Goal: Use online tool/utility

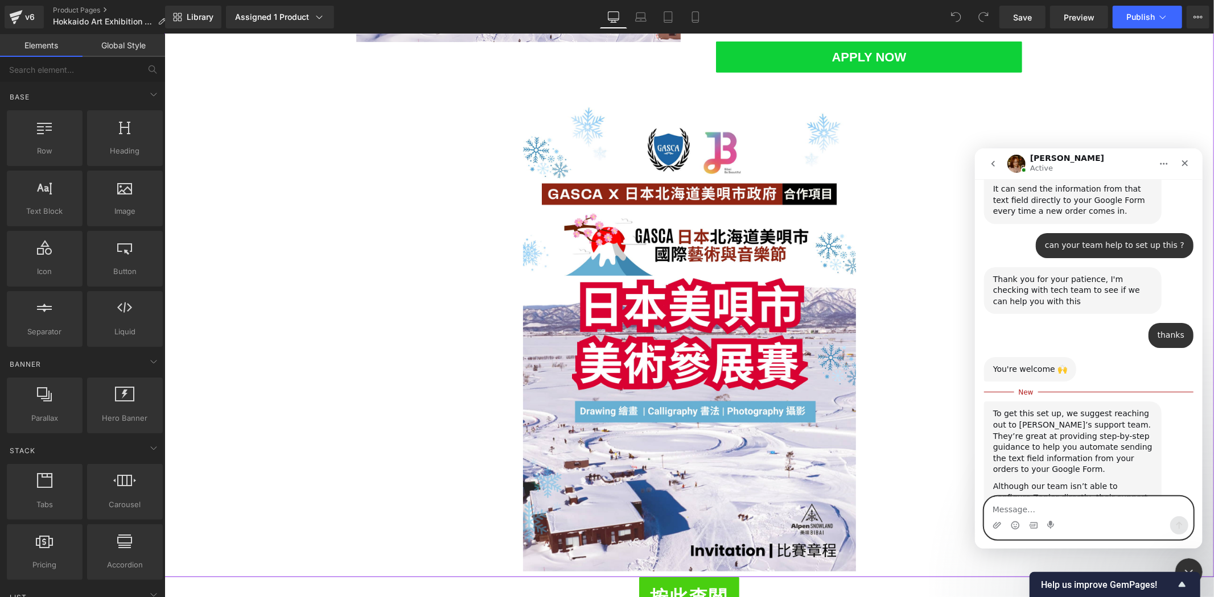
scroll to position [295, 0]
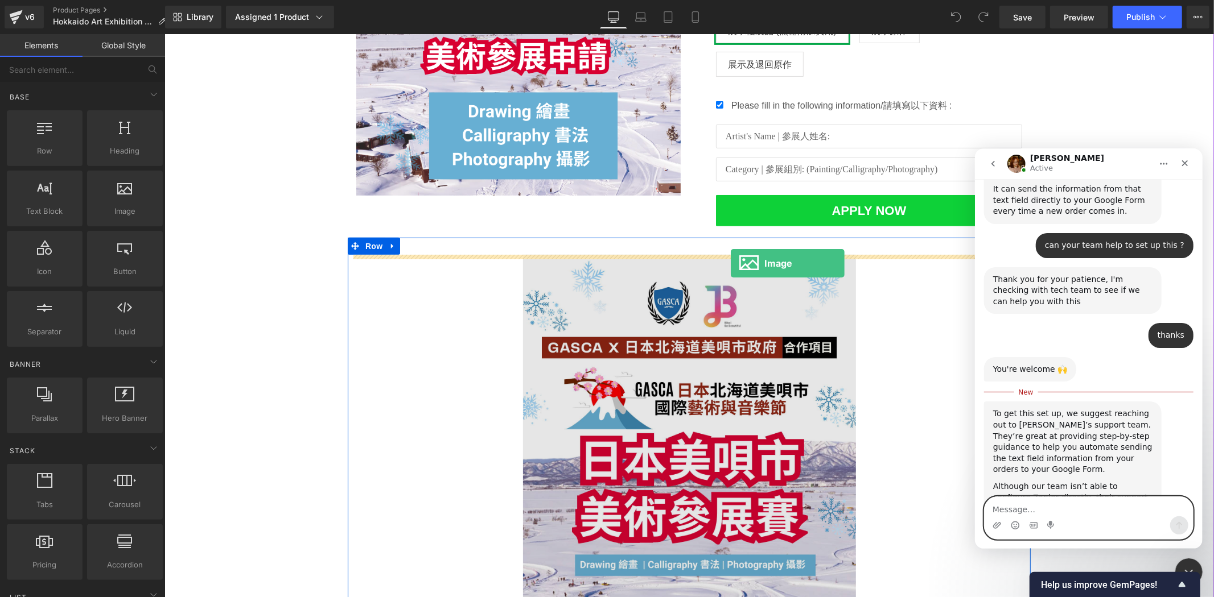
drag, startPoint x: 265, startPoint y: 233, endPoint x: 730, endPoint y: 263, distance: 465.8
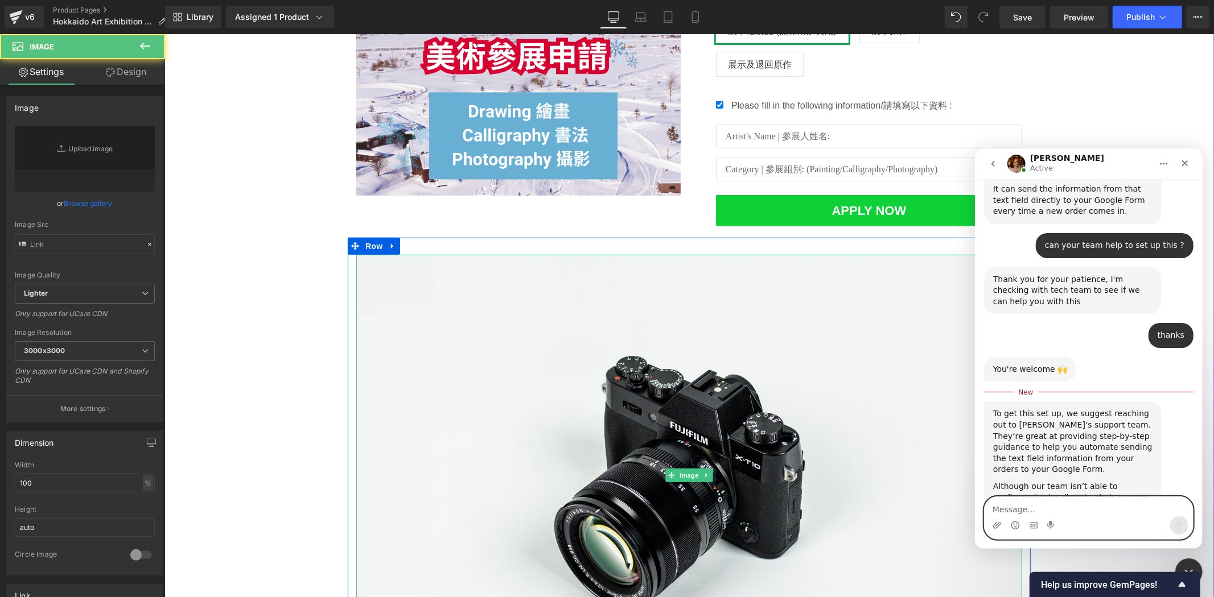
type input "//[DOMAIN_NAME][URL]"
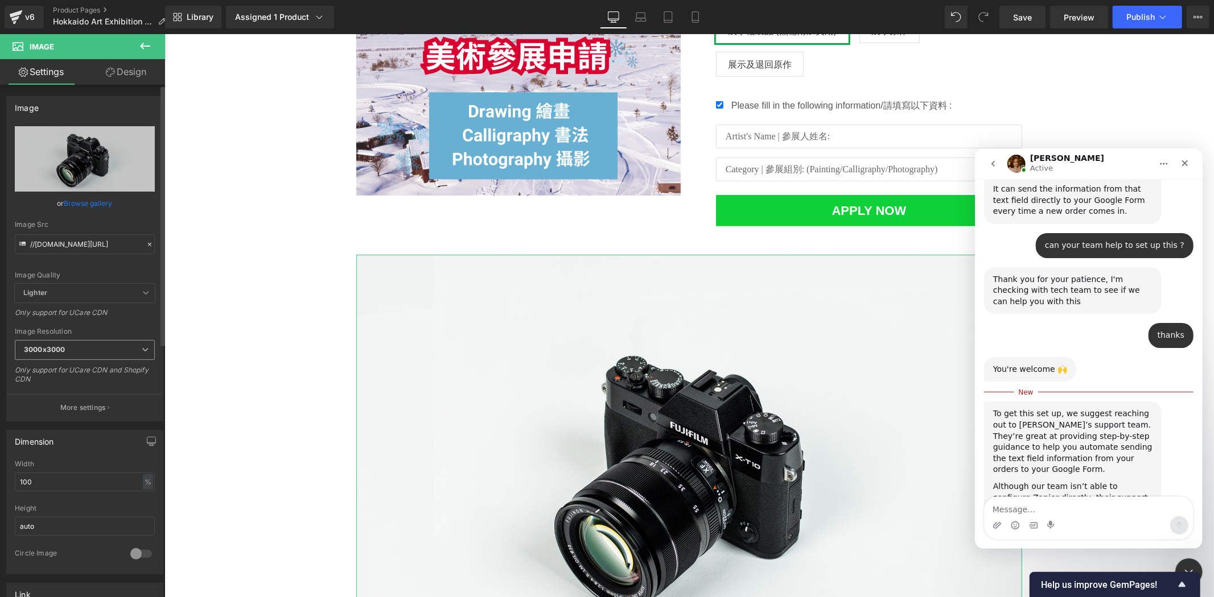
click at [125, 352] on span "3000x3000" at bounding box center [85, 350] width 140 height 20
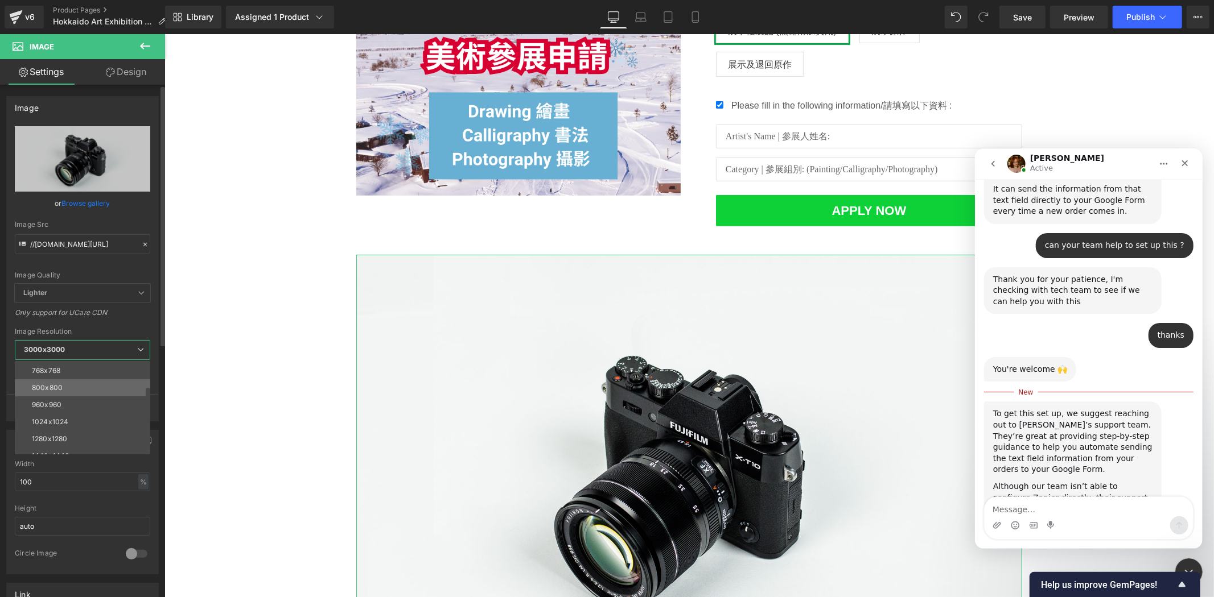
scroll to position [93, 0]
click at [116, 403] on li "960x960" at bounding box center [85, 396] width 141 height 17
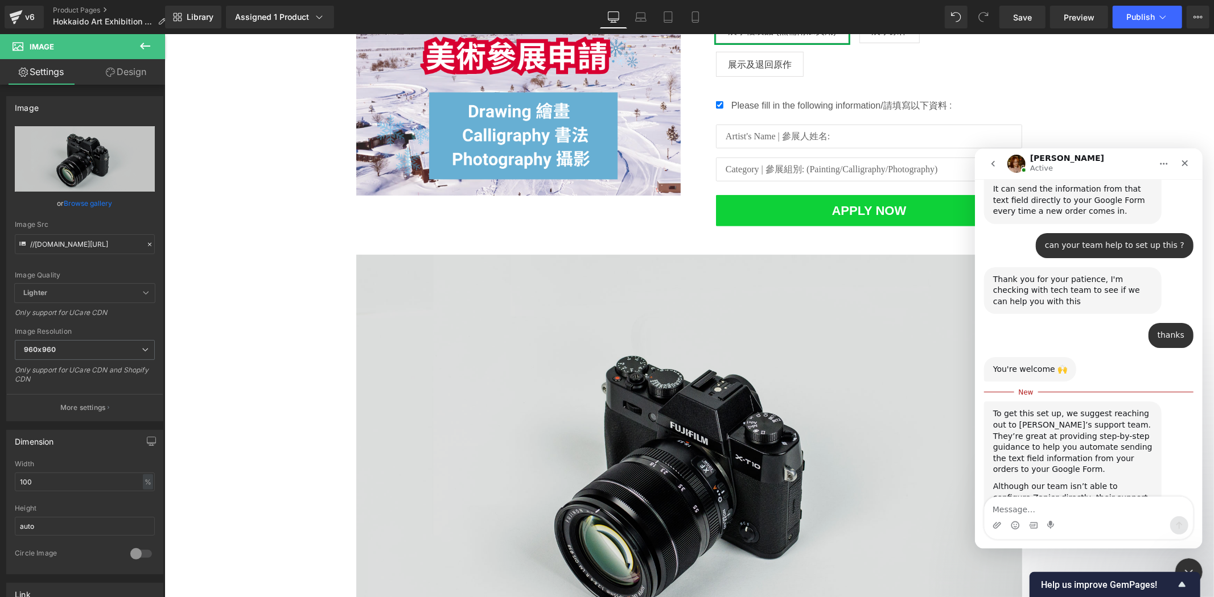
click at [586, 409] on img at bounding box center [689, 474] width 666 height 441
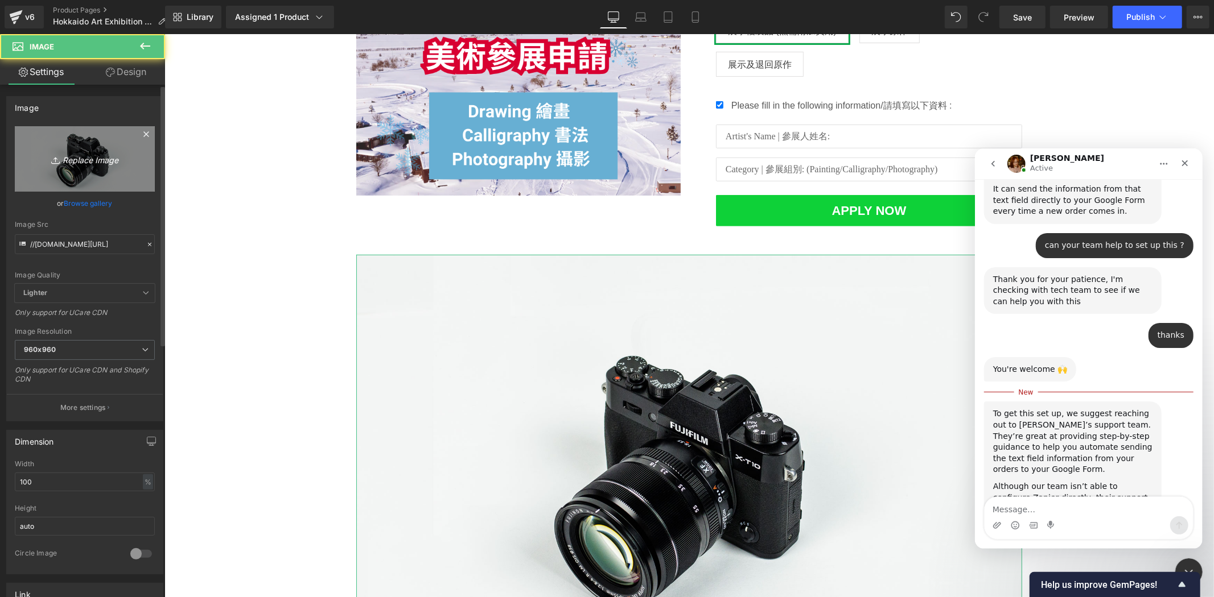
click at [98, 172] on link "Replace Image" at bounding box center [85, 158] width 140 height 65
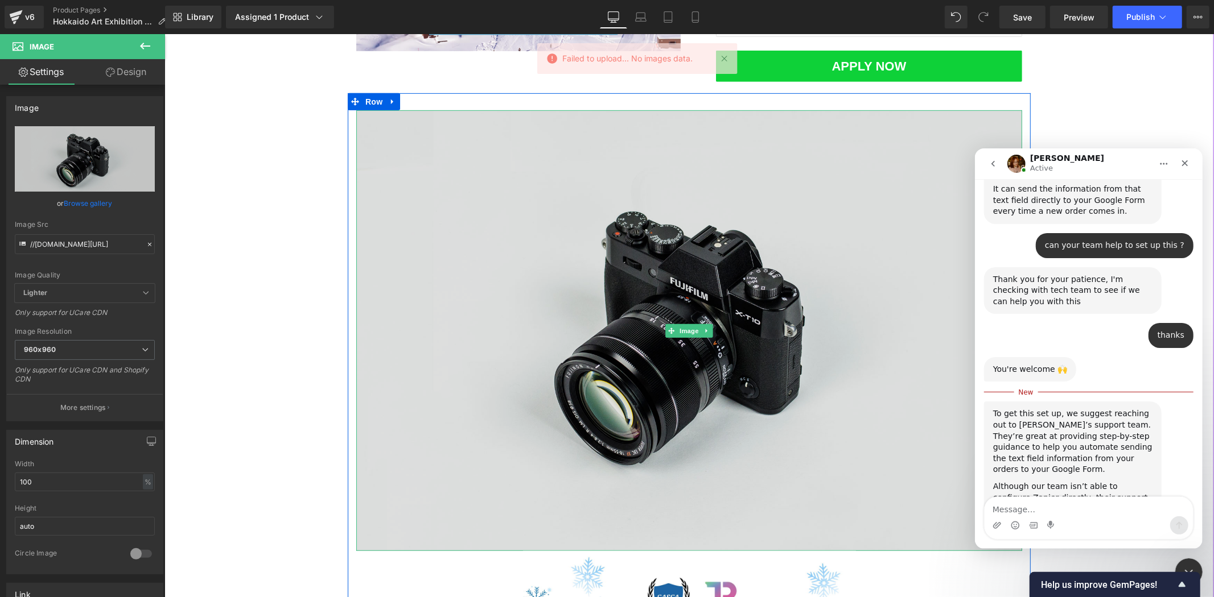
scroll to position [442, 0]
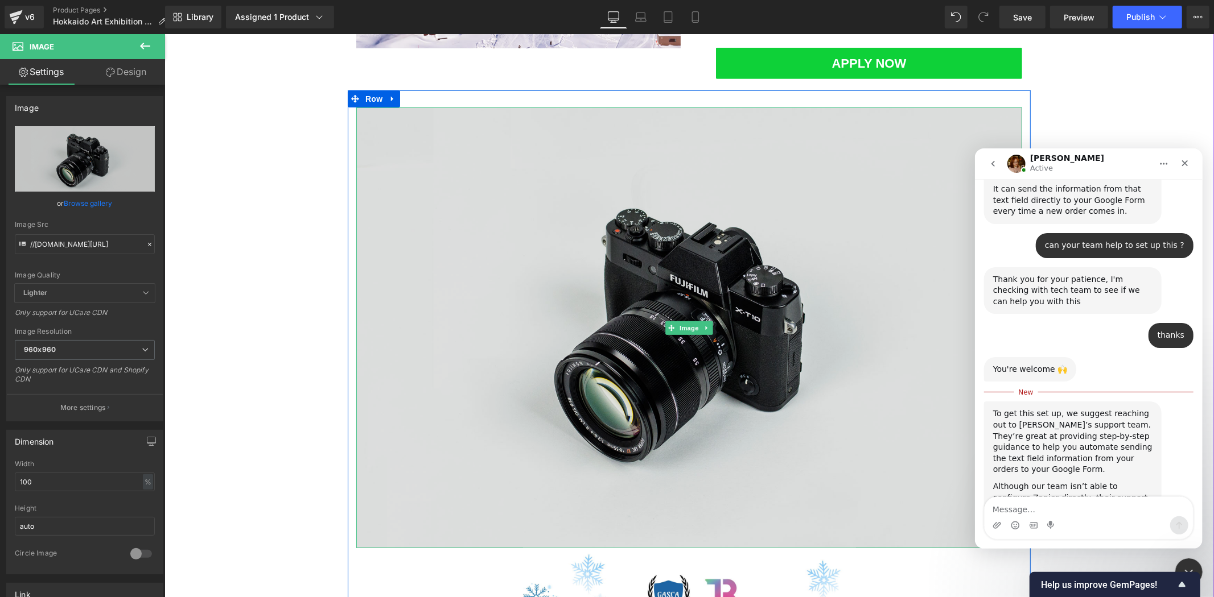
click at [595, 263] on img at bounding box center [689, 327] width 666 height 441
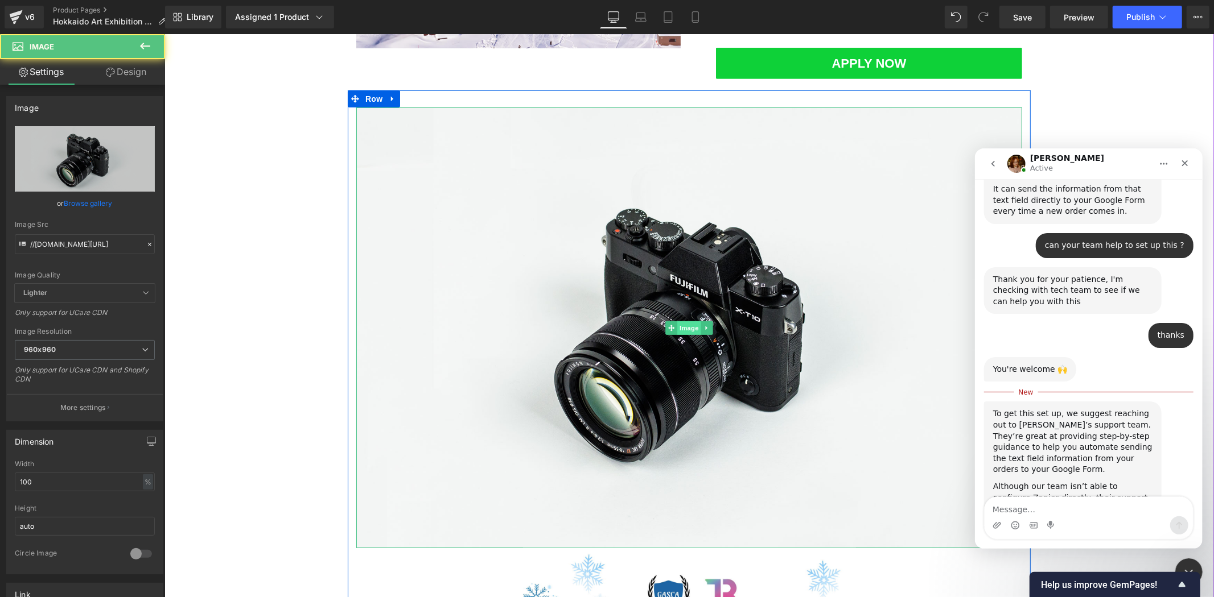
click at [677, 327] on span "Image" at bounding box center [689, 328] width 24 height 14
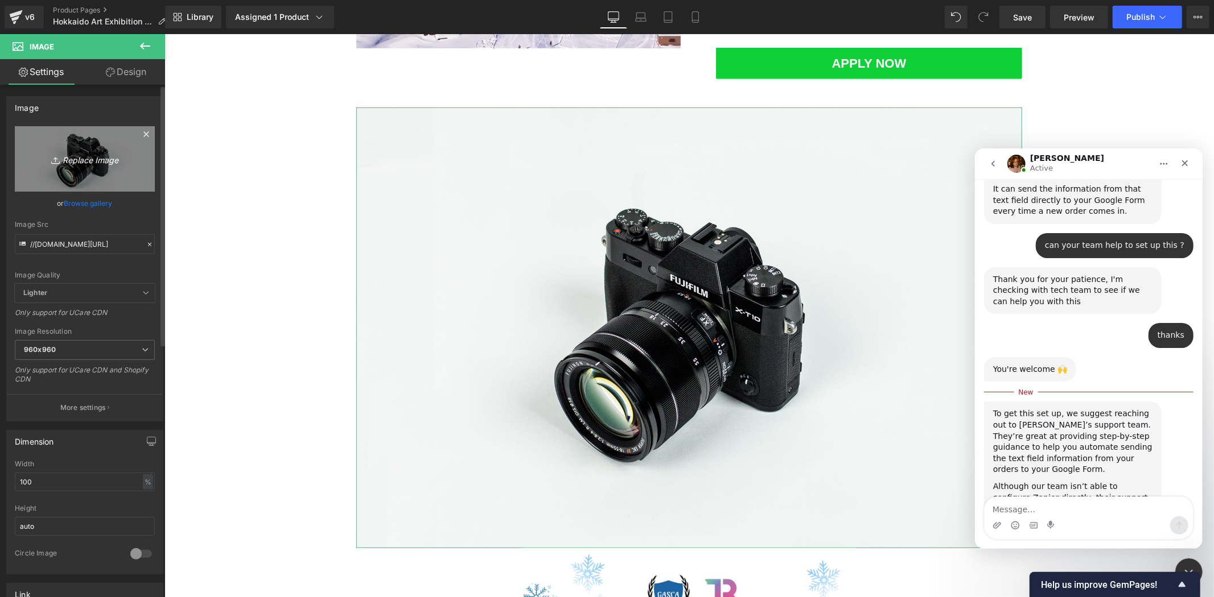
click at [57, 134] on link "Replace Image" at bounding box center [85, 158] width 140 height 65
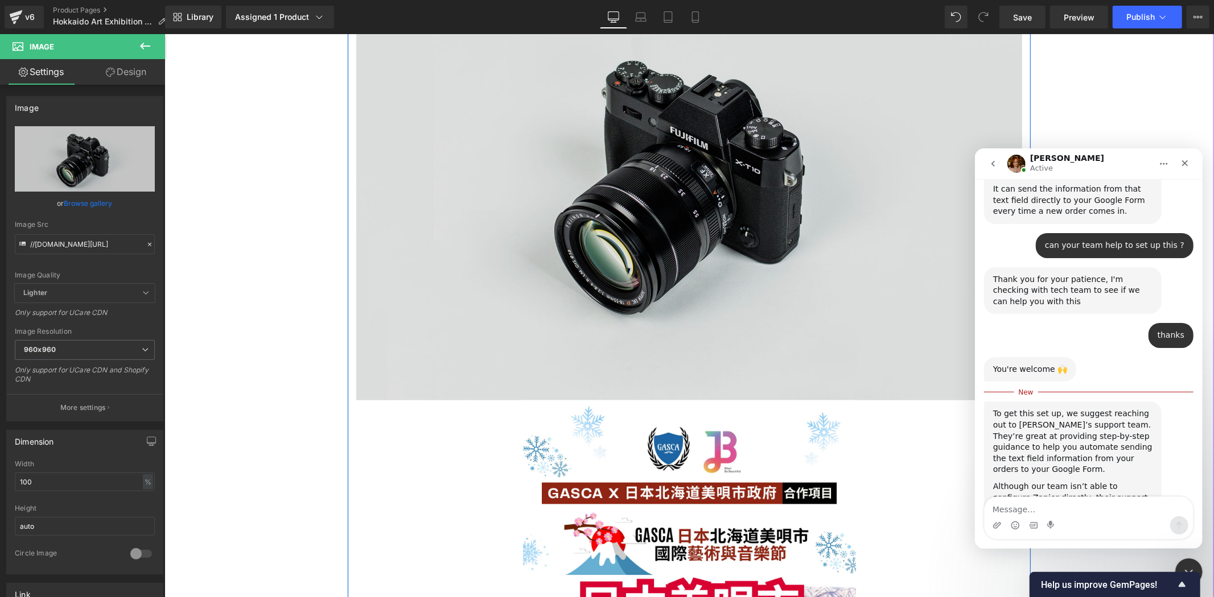
scroll to position [590, 0]
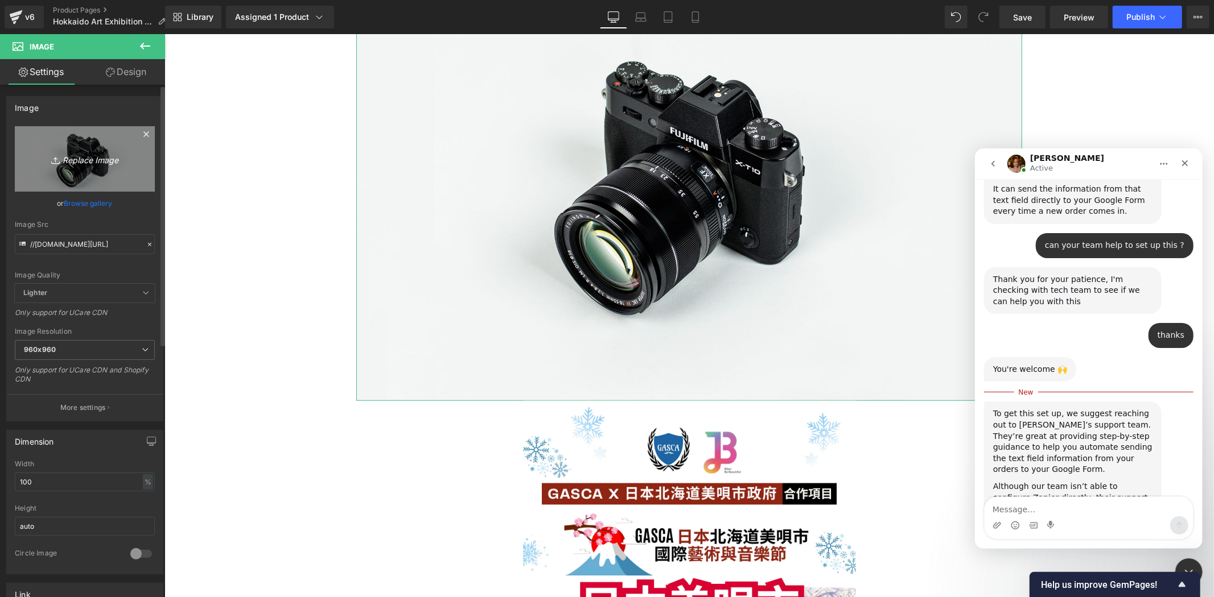
click at [93, 155] on icon "Replace Image" at bounding box center [84, 159] width 91 height 14
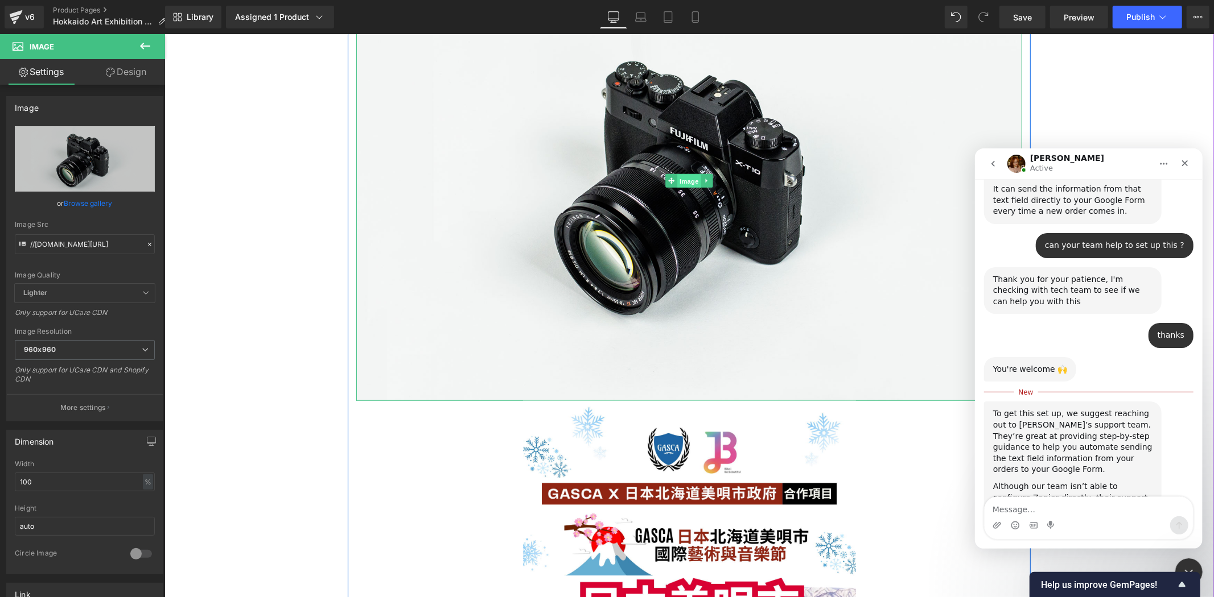
click at [689, 176] on span "Image" at bounding box center [689, 181] width 24 height 14
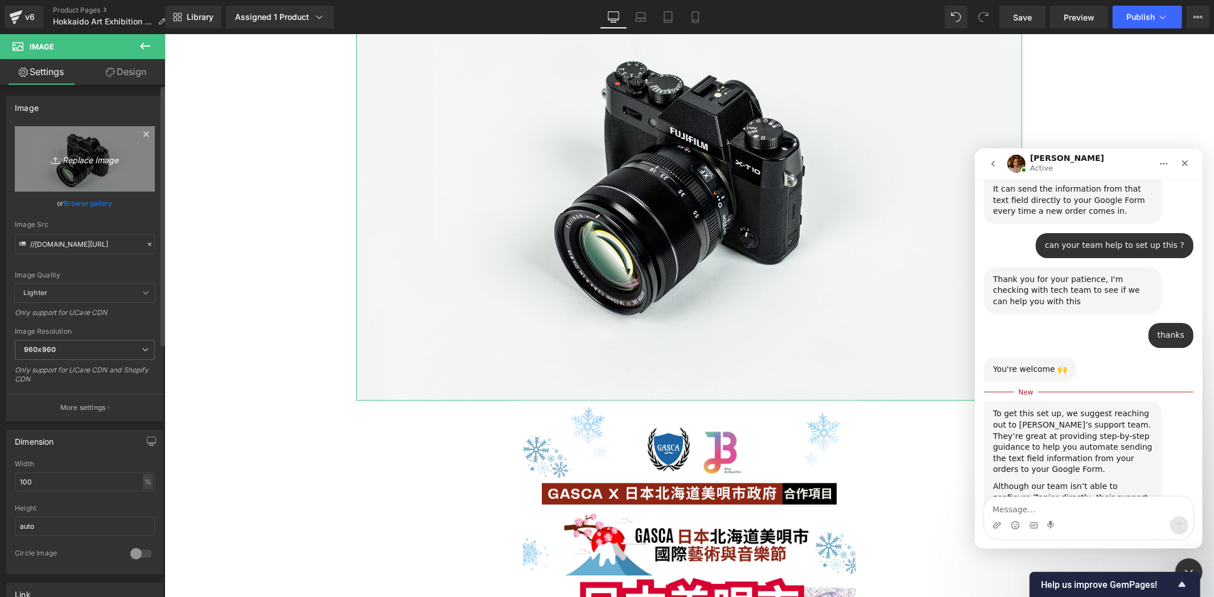
click at [90, 168] on link "Replace Image" at bounding box center [85, 158] width 140 height 65
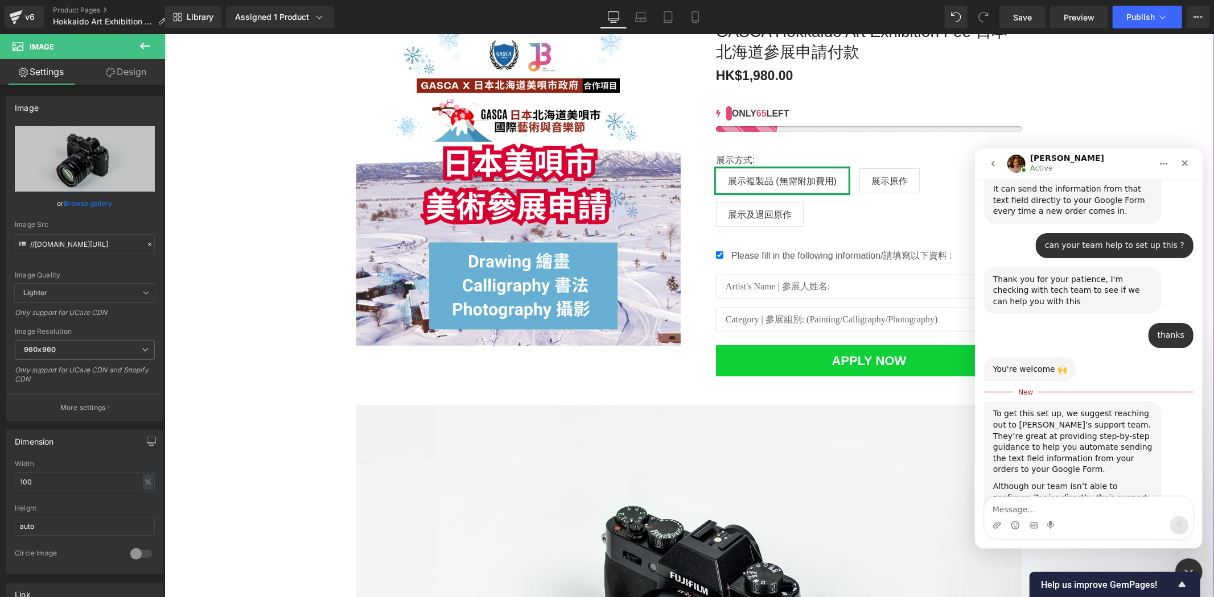
scroll to position [147, 0]
